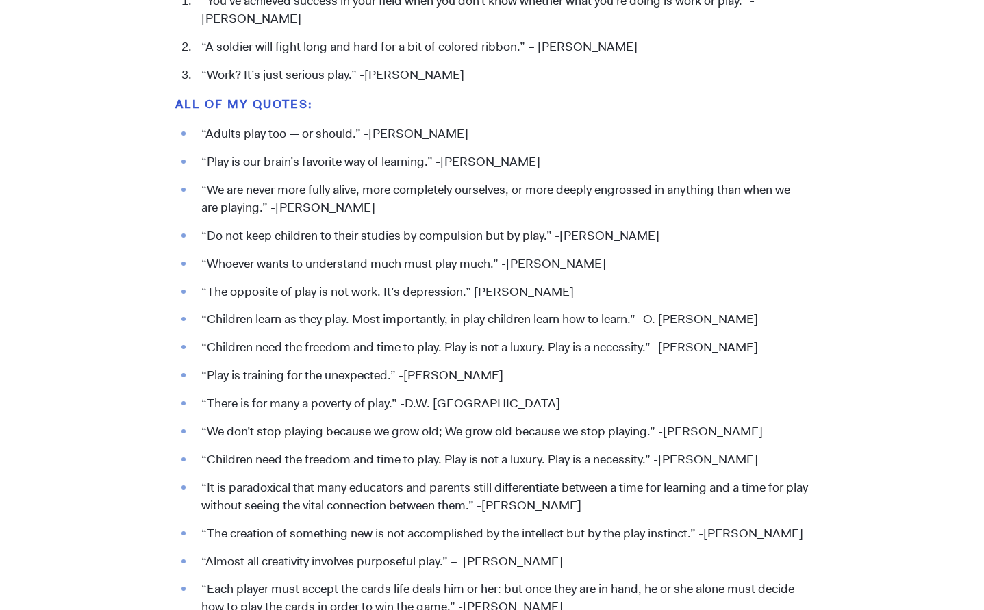
scroll to position [1523, 0]
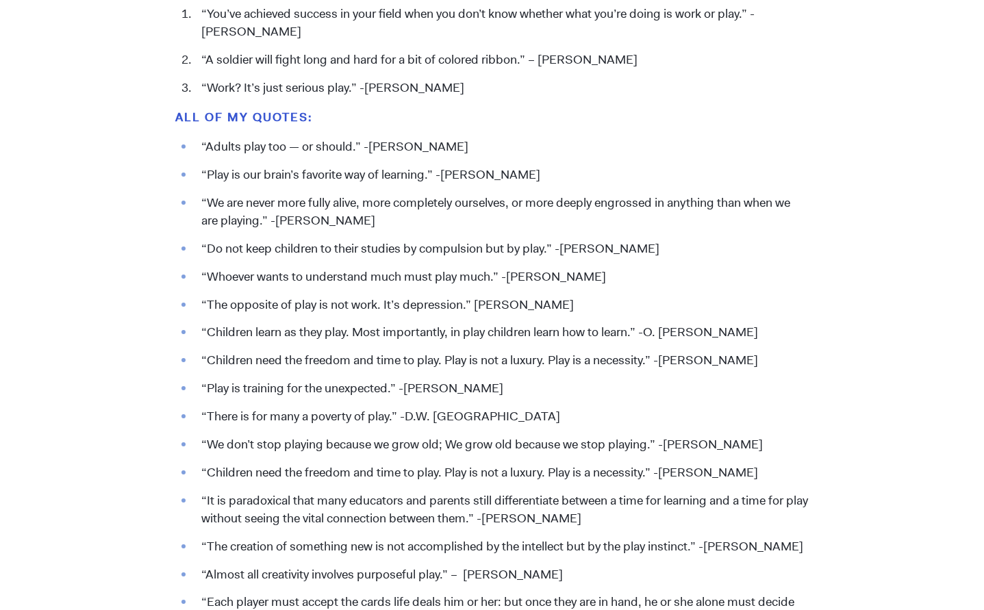
drag, startPoint x: 601, startPoint y: 275, endPoint x: 201, endPoint y: 279, distance: 399.9
click at [201, 279] on li "“Whoever wants to understand much must play much.” -[PERSON_NAME]" at bounding box center [501, 277] width 614 height 18
copy li "“Whoever wants to understand much must play much.” -[PERSON_NAME]"
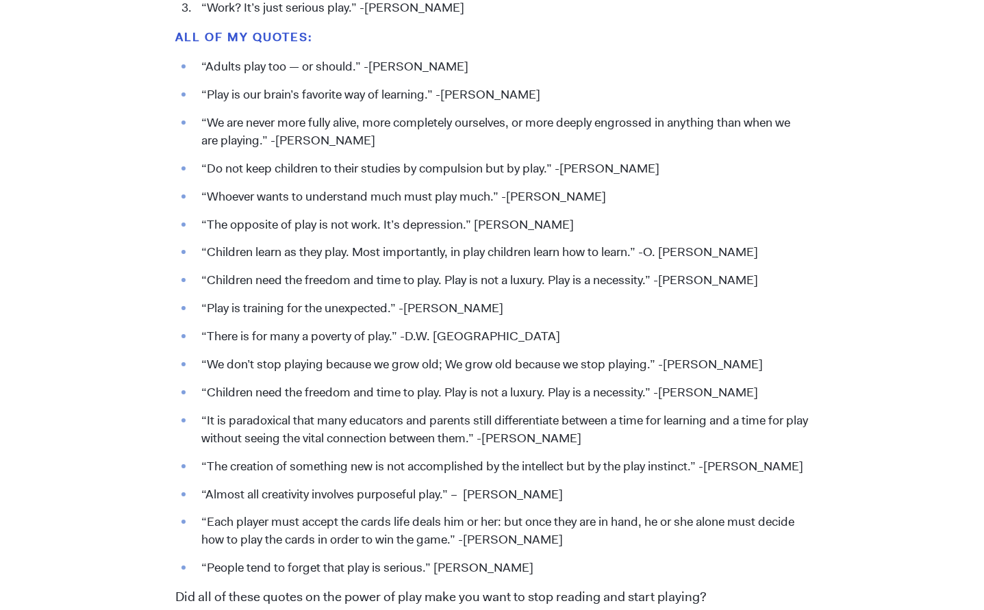
scroll to position [1607, 0]
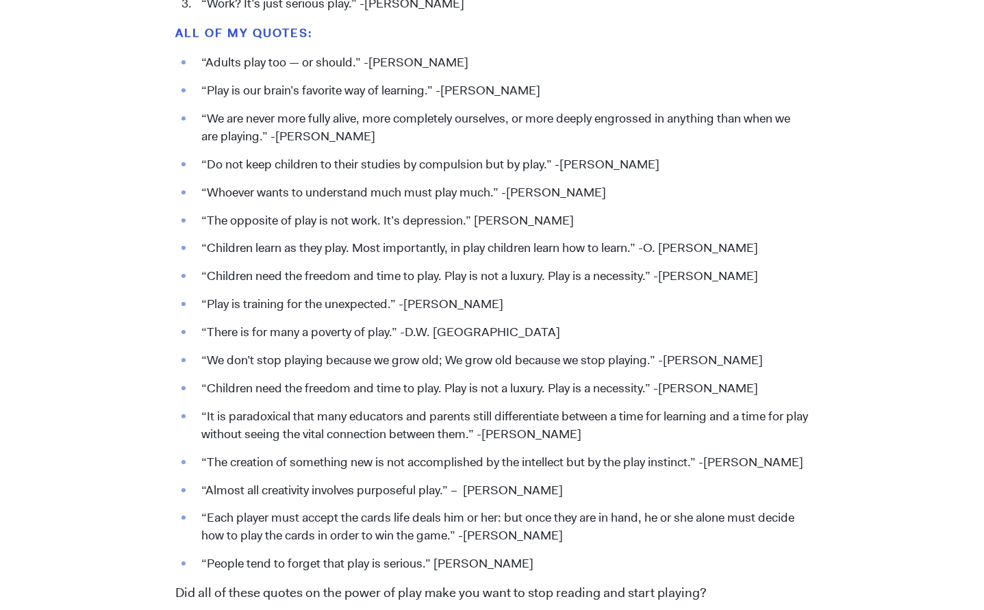
drag, startPoint x: 445, startPoint y: 277, endPoint x: 819, endPoint y: 278, distance: 373.9
copy li "Play is not a luxury. Play is a necessity.” -[PERSON_NAME]"
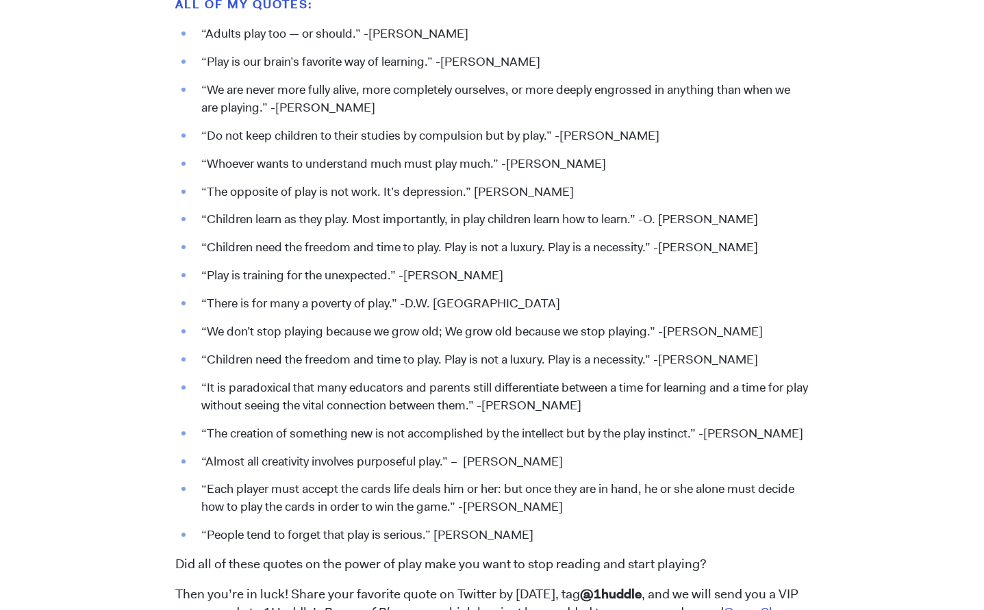
scroll to position [1637, 0]
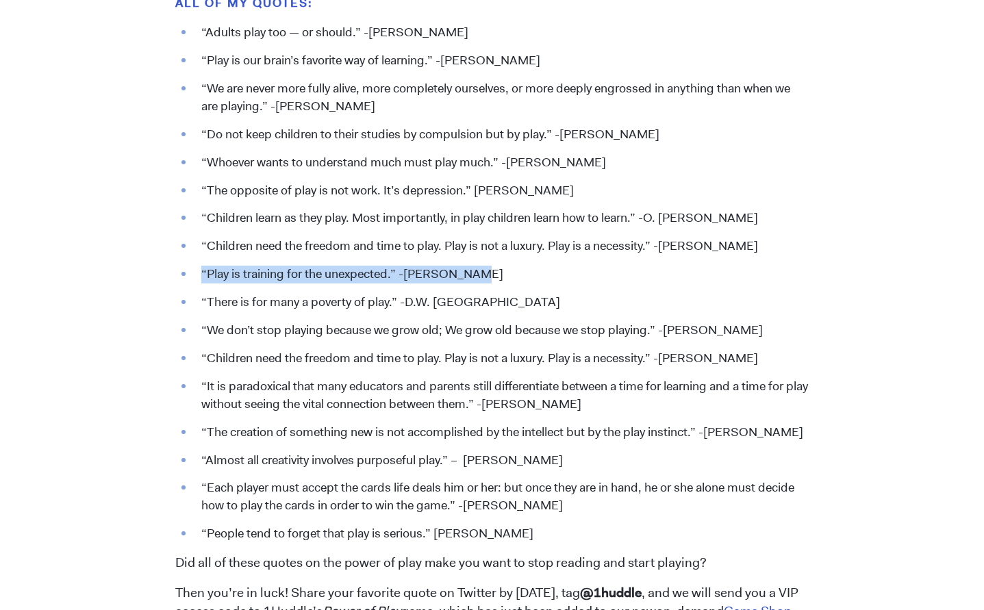
drag, startPoint x: 199, startPoint y: 273, endPoint x: 516, endPoint y: 277, distance: 316.4
click at [516, 277] on li "“Play is training for the unexpected.” -[PERSON_NAME]" at bounding box center [501, 275] width 614 height 18
copy li "“Play is training for the unexpected.” -[PERSON_NAME]"
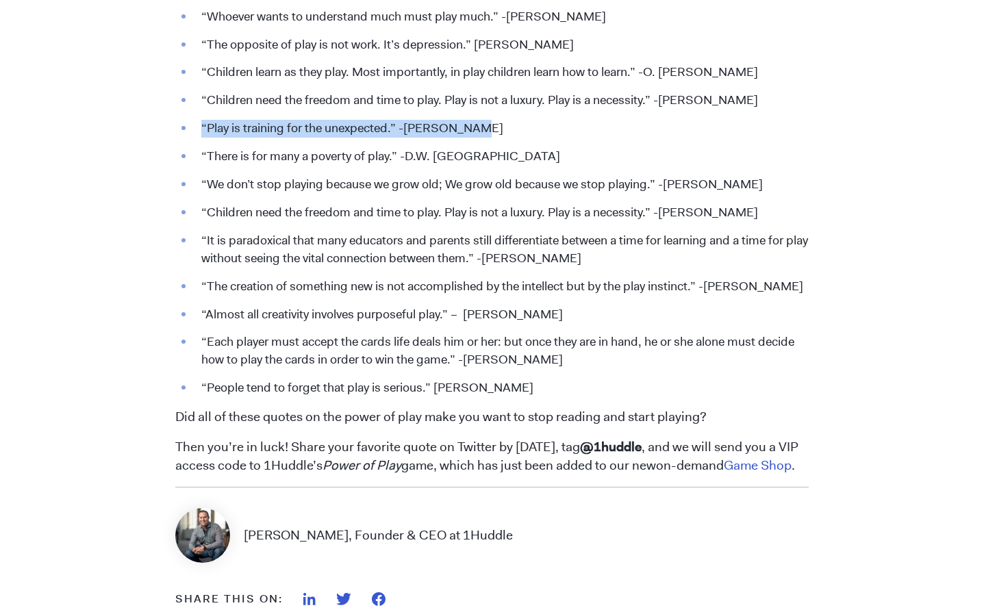
scroll to position [1788, 0]
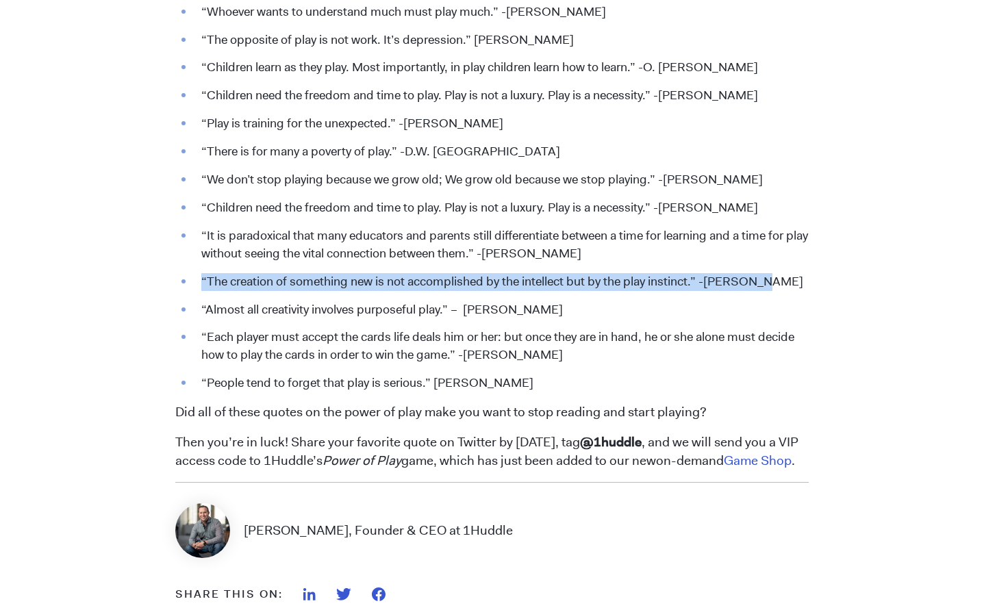
drag, startPoint x: 201, startPoint y: 278, endPoint x: 800, endPoint y: 279, distance: 598.5
click at [800, 279] on li "“The creation of something new is not accomplished by the intellect but by the …" at bounding box center [501, 282] width 614 height 18
drag, startPoint x: 201, startPoint y: 303, endPoint x: 585, endPoint y: 309, distance: 383.5
click at [585, 309] on li "“Almost all creativity involves purposeful play.” – [PERSON_NAME]" at bounding box center [501, 310] width 614 height 18
copy li "“Almost all creativity involves purposeful play.” – [PERSON_NAME]"
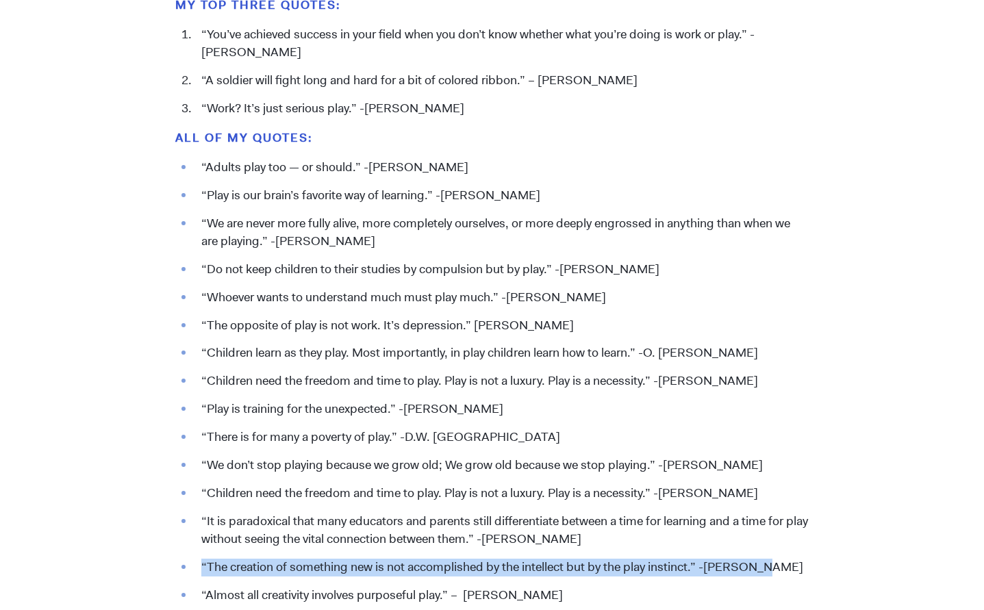
scroll to position [1474, 0]
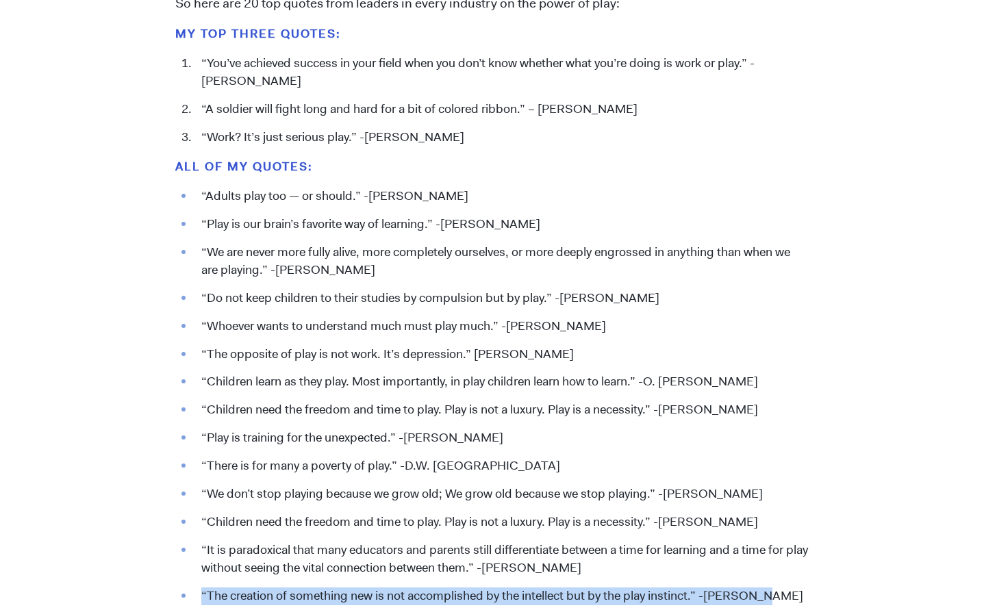
drag, startPoint x: 603, startPoint y: 323, endPoint x: 199, endPoint y: 325, distance: 404.7
click at [199, 325] on li "“Whoever wants to understand much must play much.” -[PERSON_NAME]" at bounding box center [501, 327] width 614 height 18
copy li "“Whoever wants to understand much must play much.” -[PERSON_NAME]"
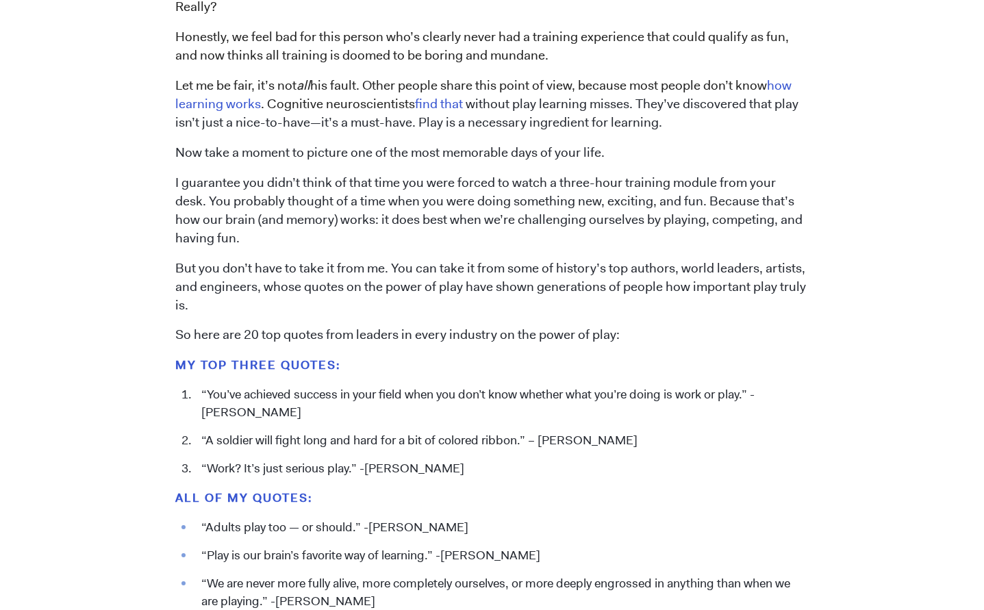
scroll to position [1138, 0]
